Goal: Transaction & Acquisition: Download file/media

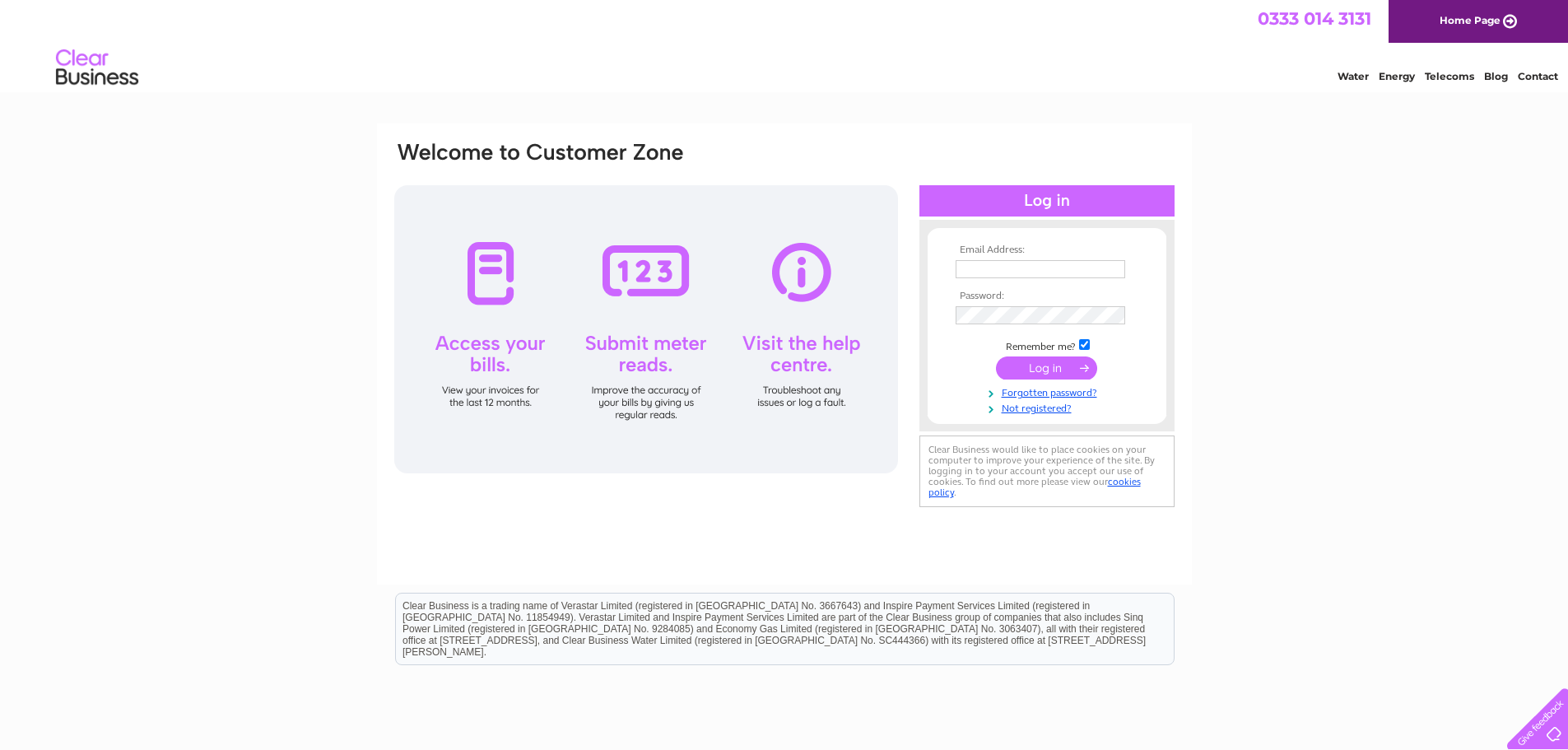
type input "guy@farrelltransport.com"
click at [1040, 370] on input "submit" at bounding box center [1047, 367] width 102 height 23
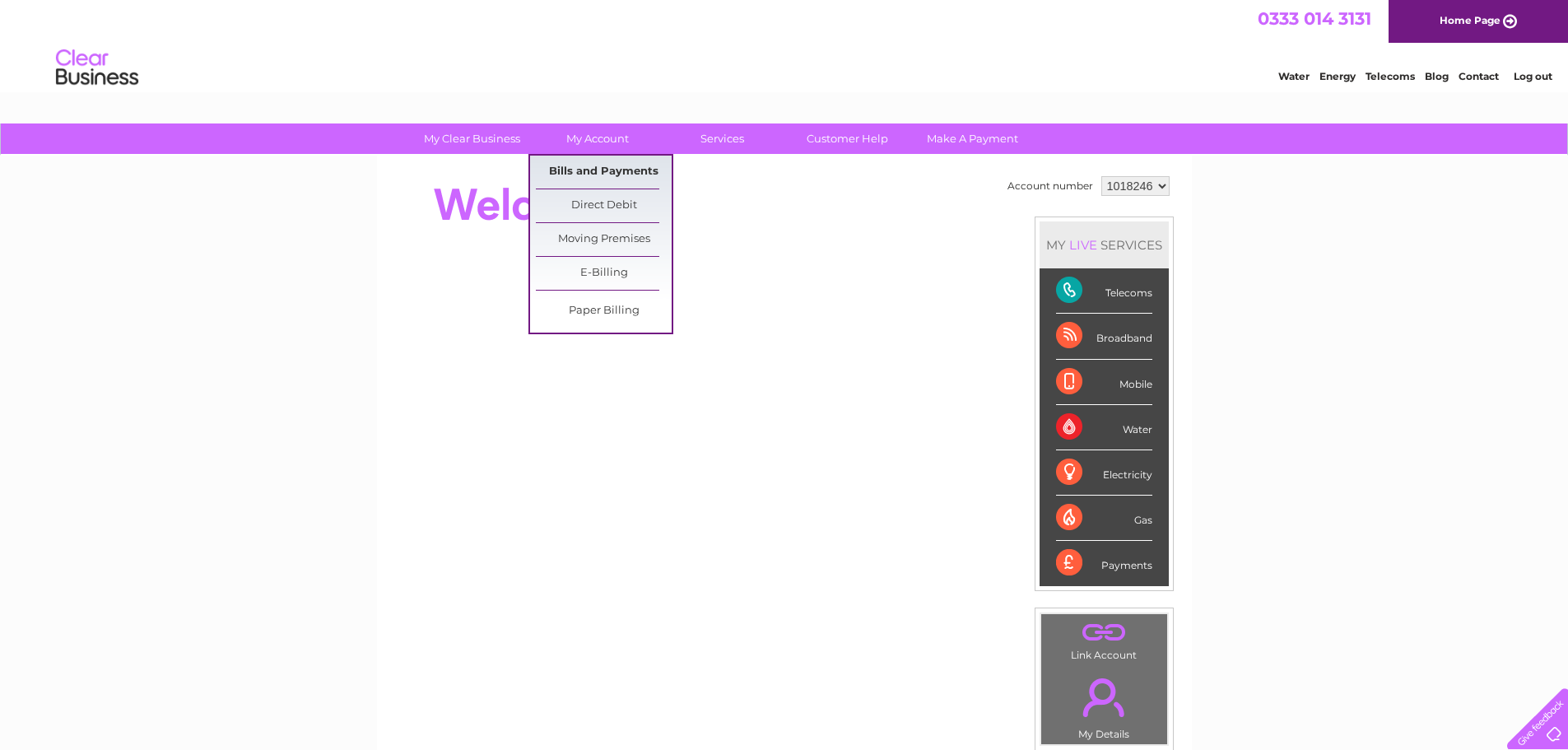
click at [587, 168] on link "Bills and Payments" at bounding box center [604, 172] width 136 height 33
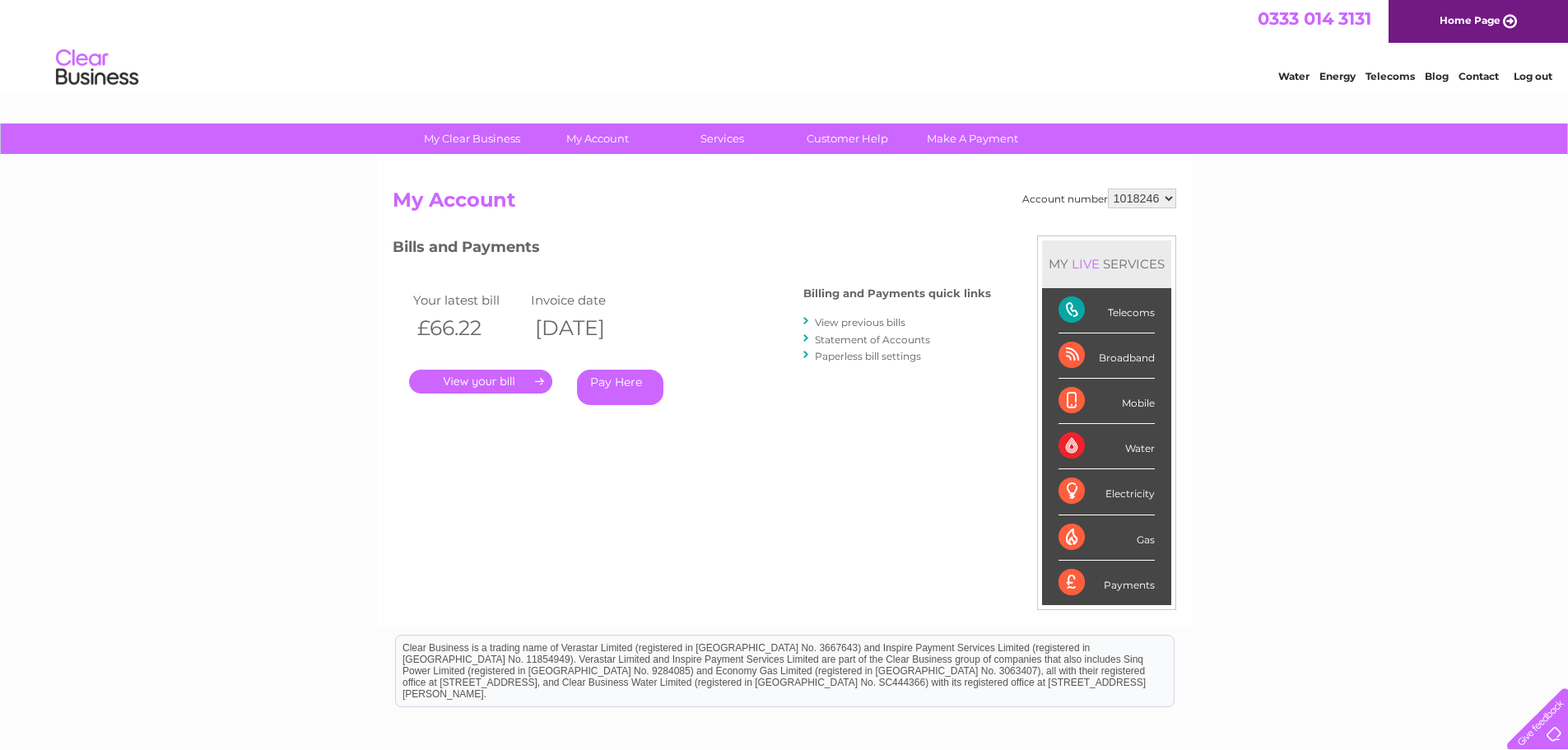
click at [511, 379] on link "." at bounding box center [481, 382] width 143 height 24
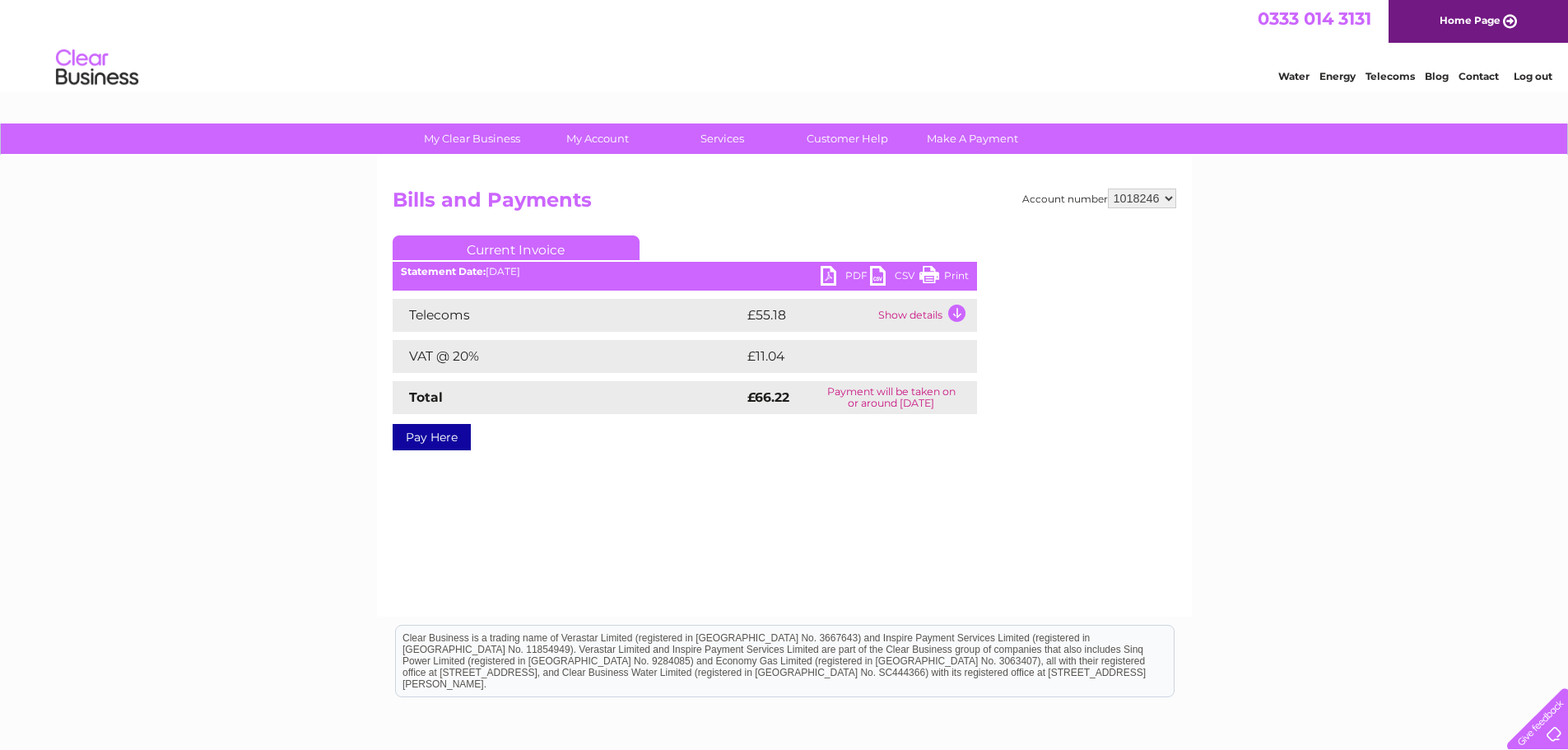
click at [832, 279] on link "PDF" at bounding box center [846, 277] width 49 height 24
